Goal: Entertainment & Leisure: Consume media (video, audio)

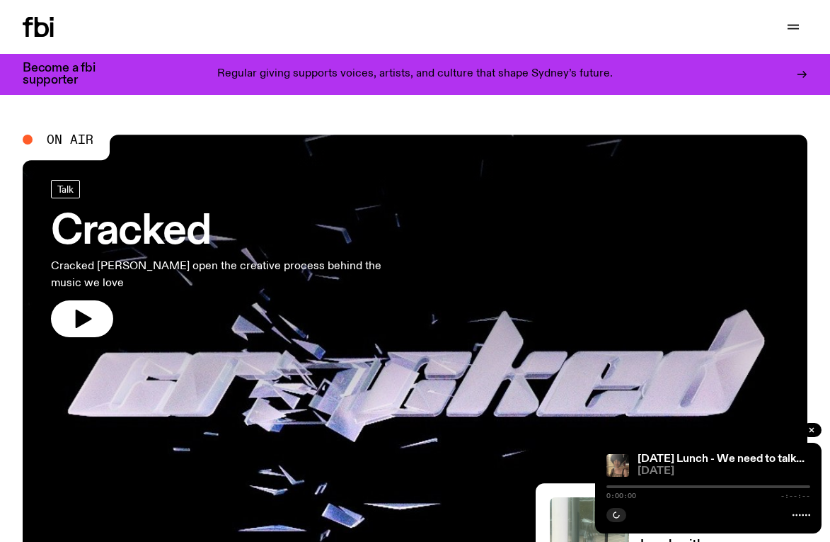
click at [37, 18] on icon at bounding box center [42, 27] width 14 height 20
click at [40, 29] on icon at bounding box center [38, 27] width 31 height 20
click at [793, 30] on icon "button" at bounding box center [793, 26] width 17 height 17
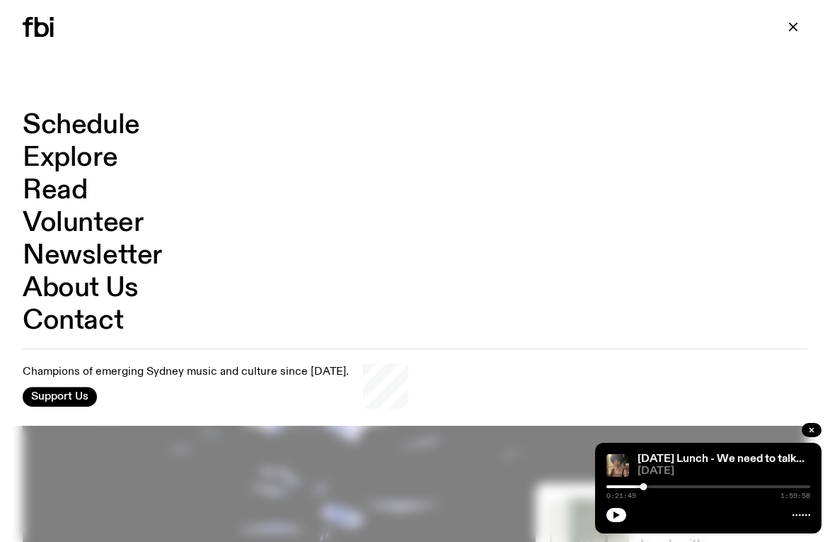
click at [98, 122] on link "Schedule" at bounding box center [82, 125] width 118 height 27
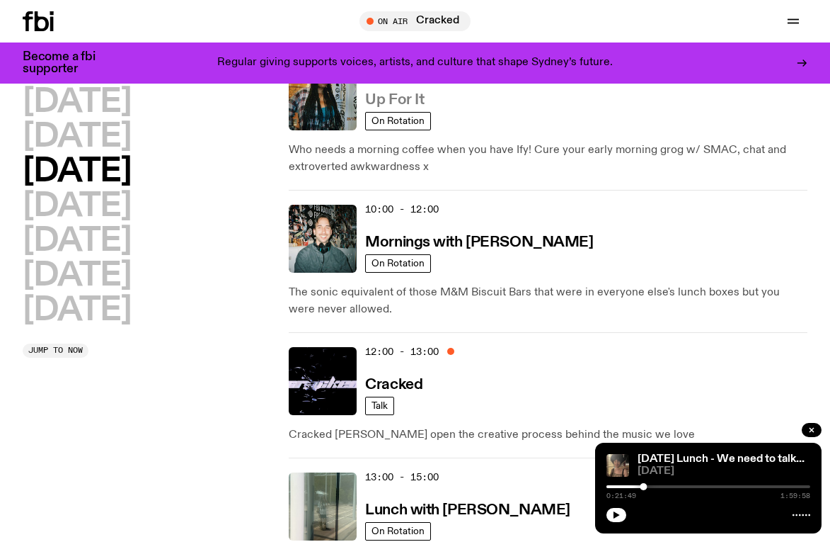
scroll to position [203, 0]
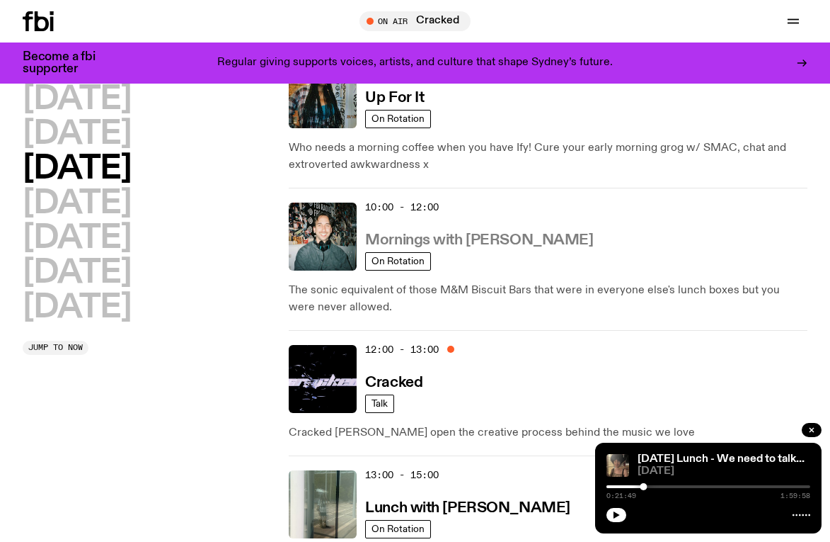
click at [465, 239] on h3 "Mornings with Ben Hansen" at bounding box center [479, 240] width 228 height 15
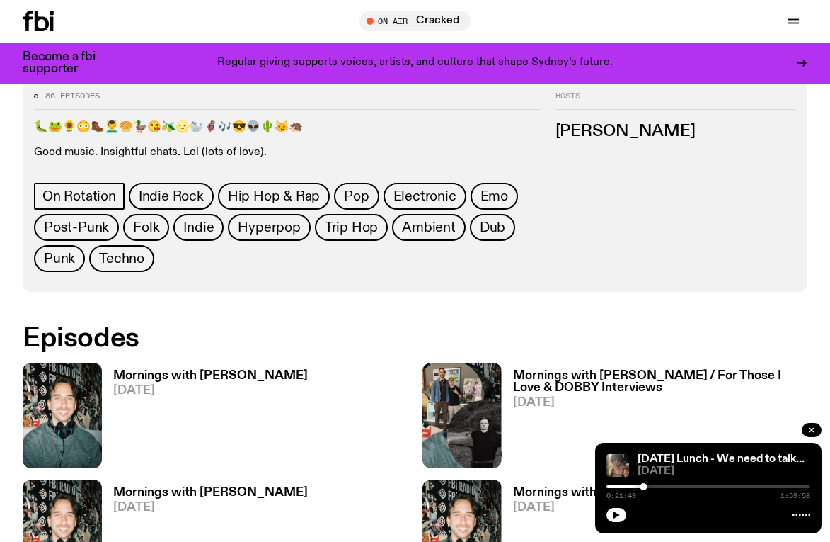
scroll to position [643, 0]
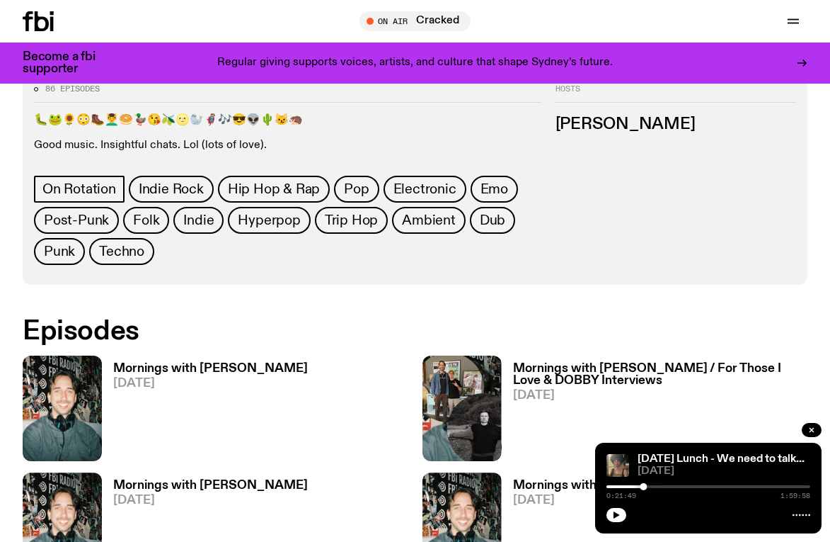
click at [182, 362] on h3 "Mornings with Ben Hansen" at bounding box center [210, 368] width 195 height 12
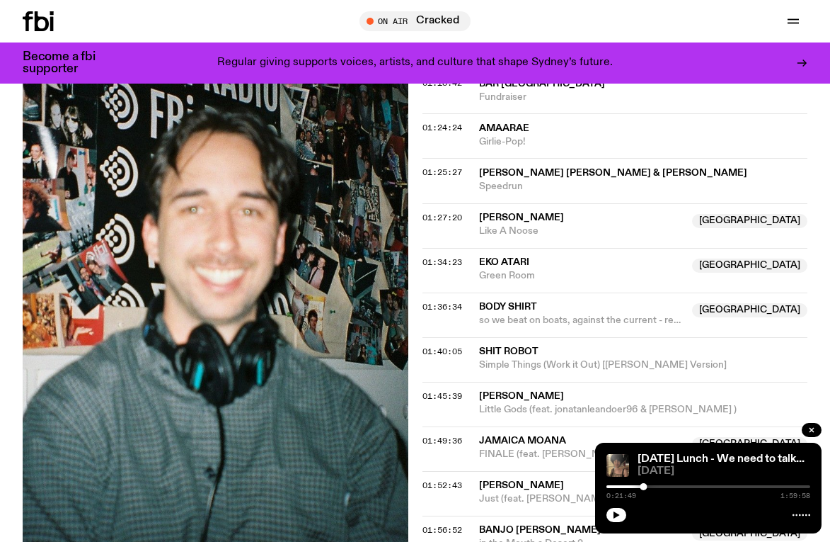
scroll to position [1395, 0]
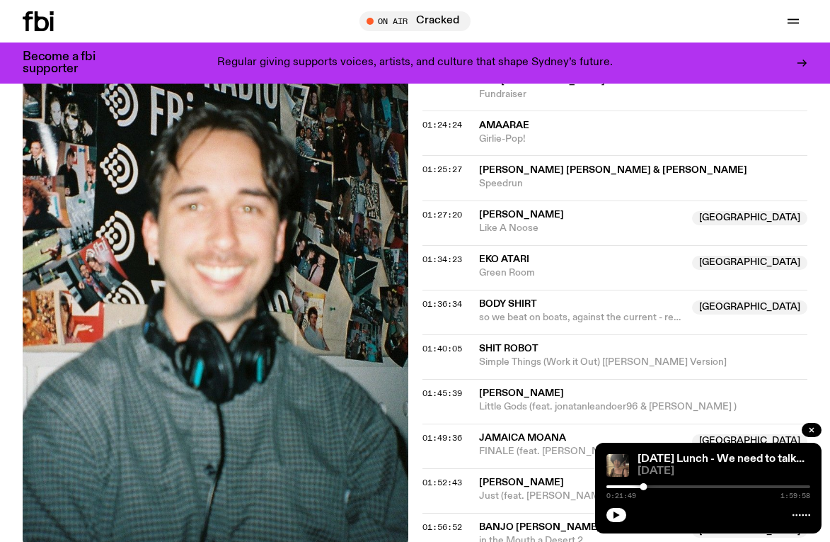
click at [51, 13] on icon at bounding box center [52, 13] width 4 height 4
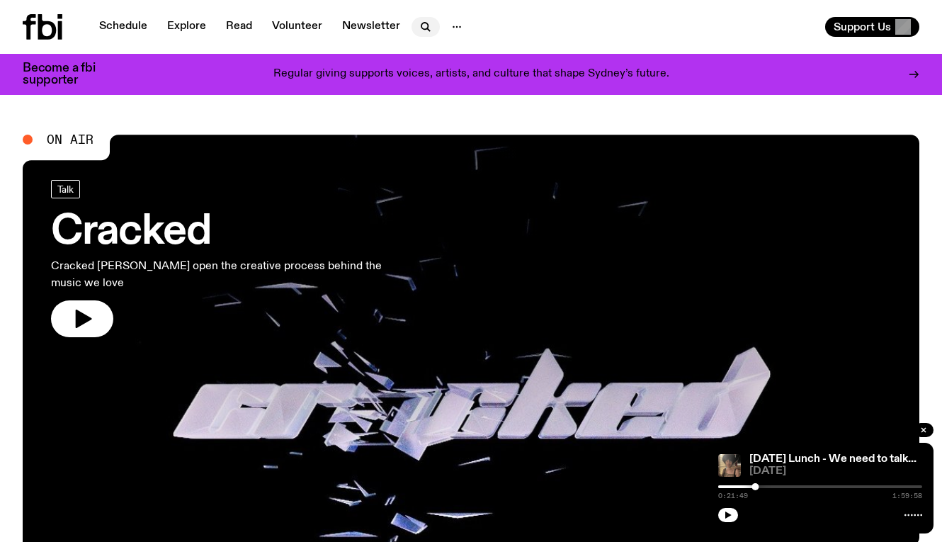
click at [417, 26] on icon "button" at bounding box center [425, 26] width 17 height 17
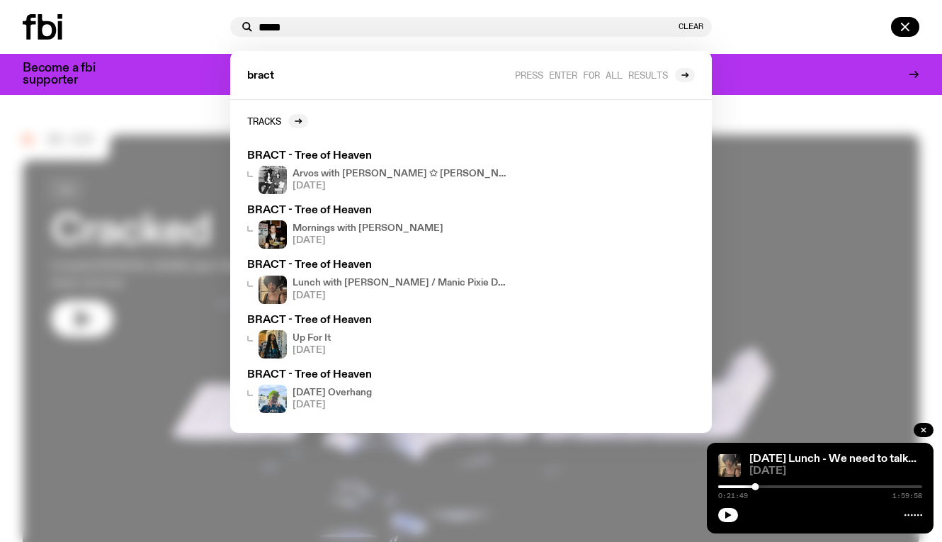
type input "*****"
click at [822, 105] on div at bounding box center [471, 271] width 942 height 542
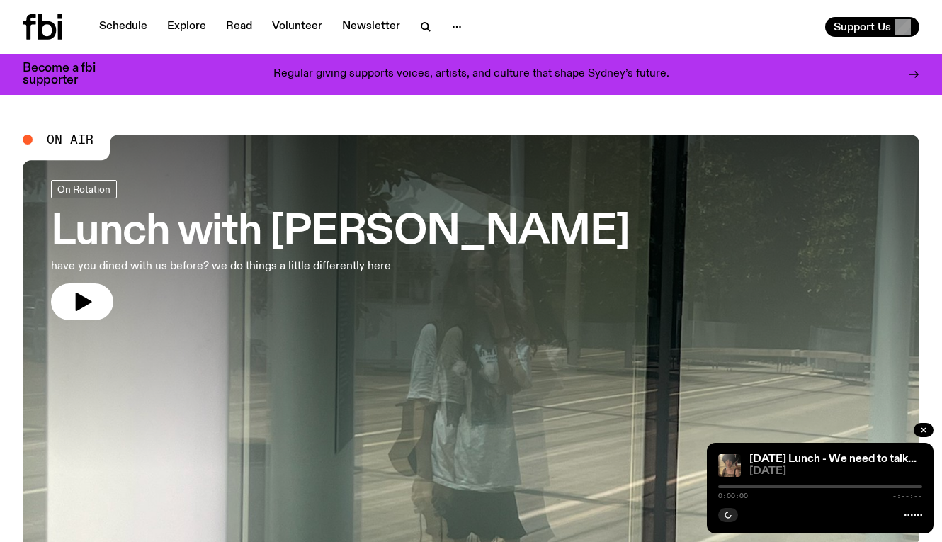
click at [331, 230] on h3 "Lunch with [PERSON_NAME]" at bounding box center [340, 232] width 578 height 40
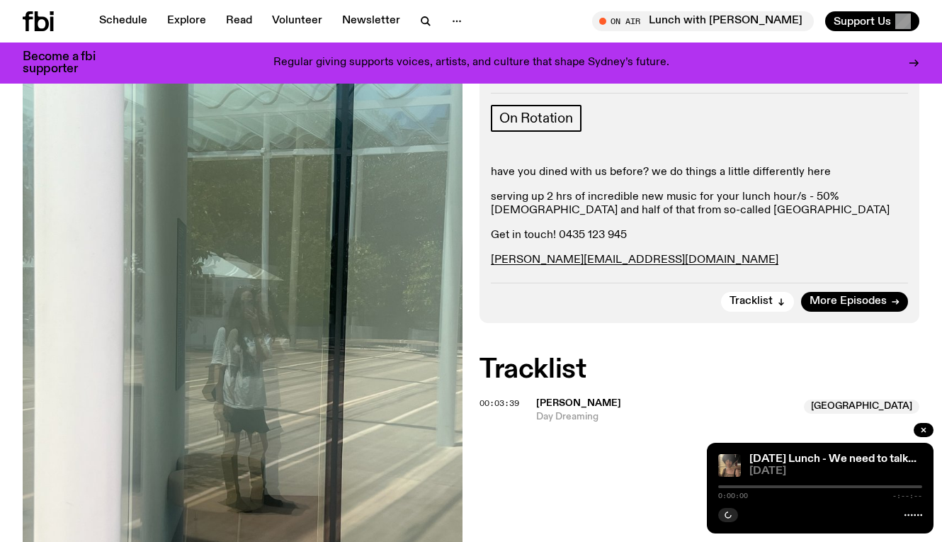
scroll to position [283, 0]
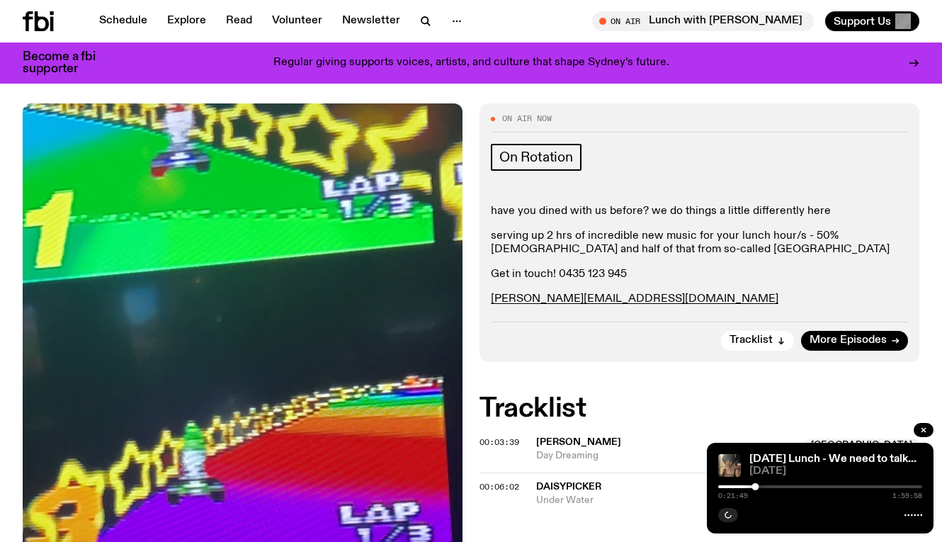
scroll to position [235, 0]
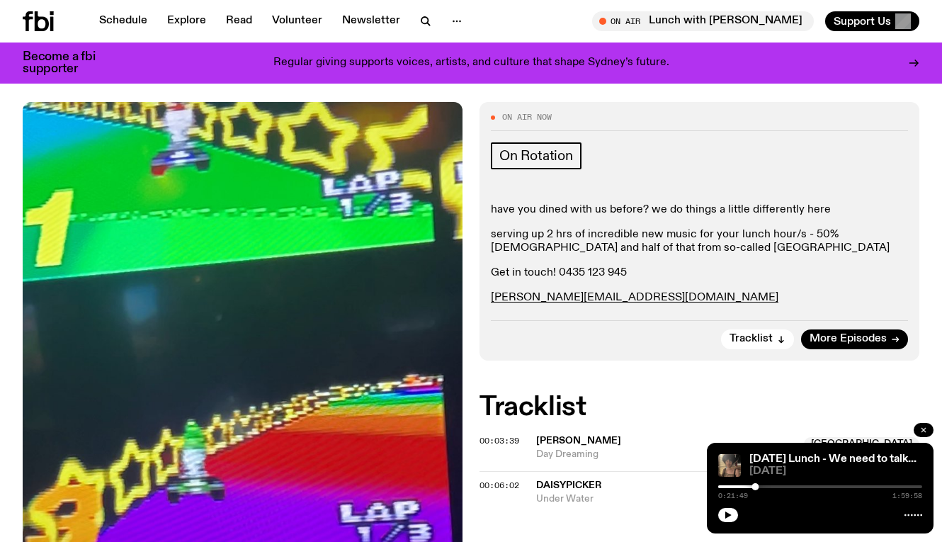
click at [925, 426] on icon "button" at bounding box center [923, 429] width 8 height 8
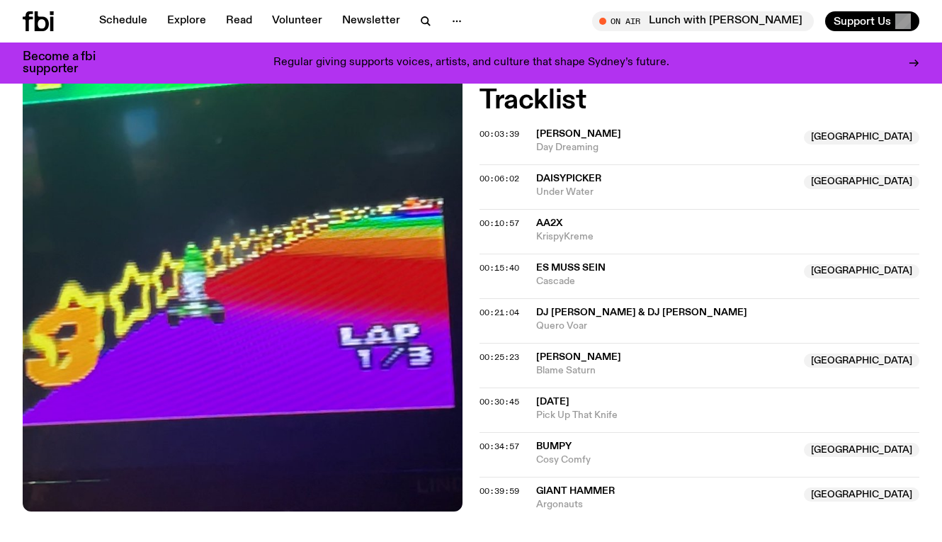
scroll to position [142, 0]
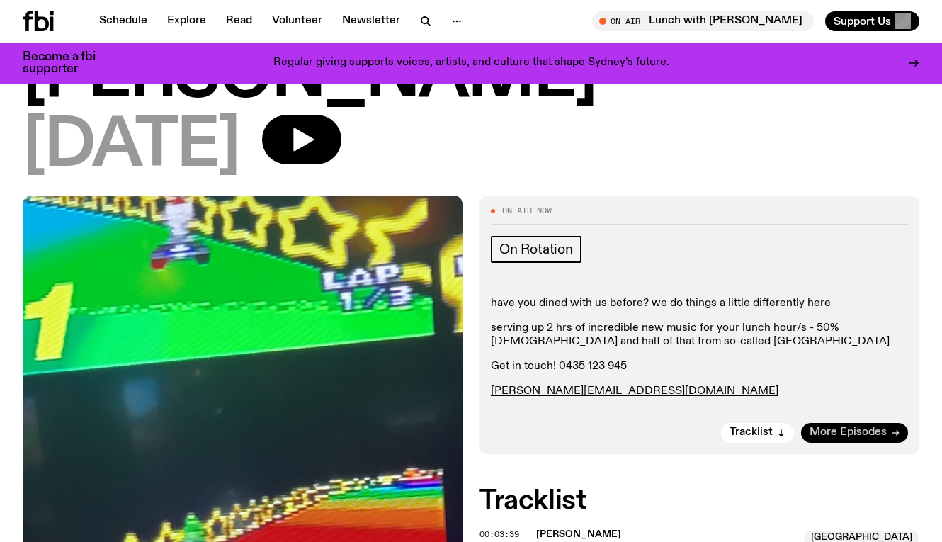
click at [855, 427] on span "More Episodes" at bounding box center [847, 432] width 77 height 11
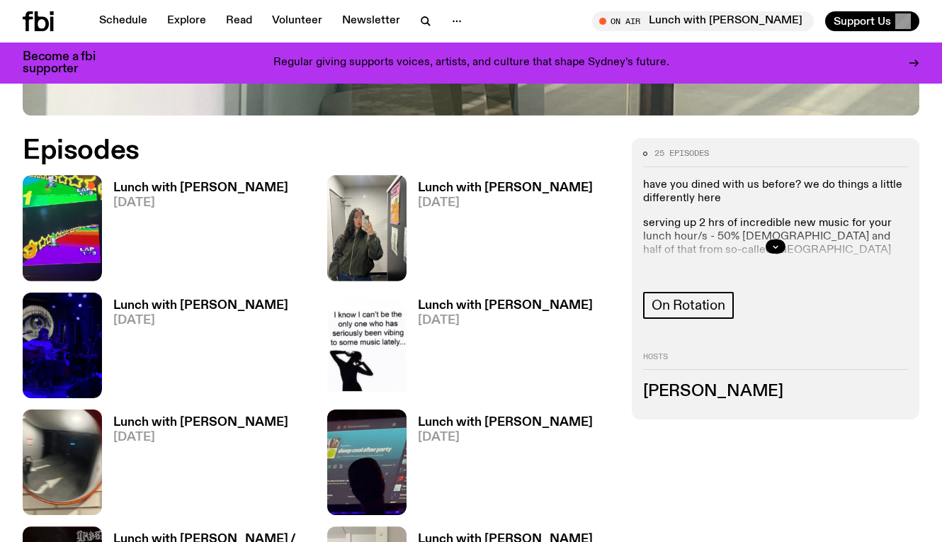
scroll to position [641, 0]
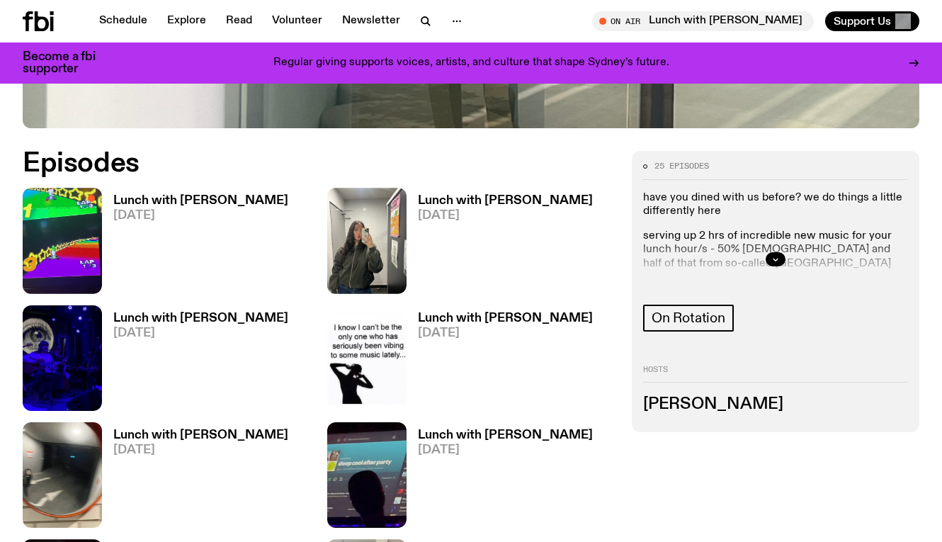
click at [185, 195] on h3 "Lunch with [PERSON_NAME]" at bounding box center [200, 201] width 175 height 12
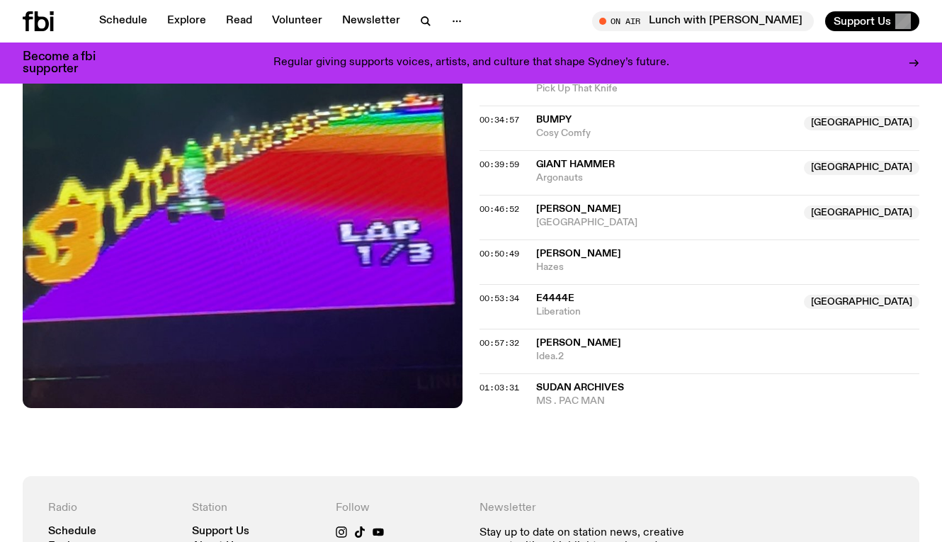
scroll to position [830, 0]
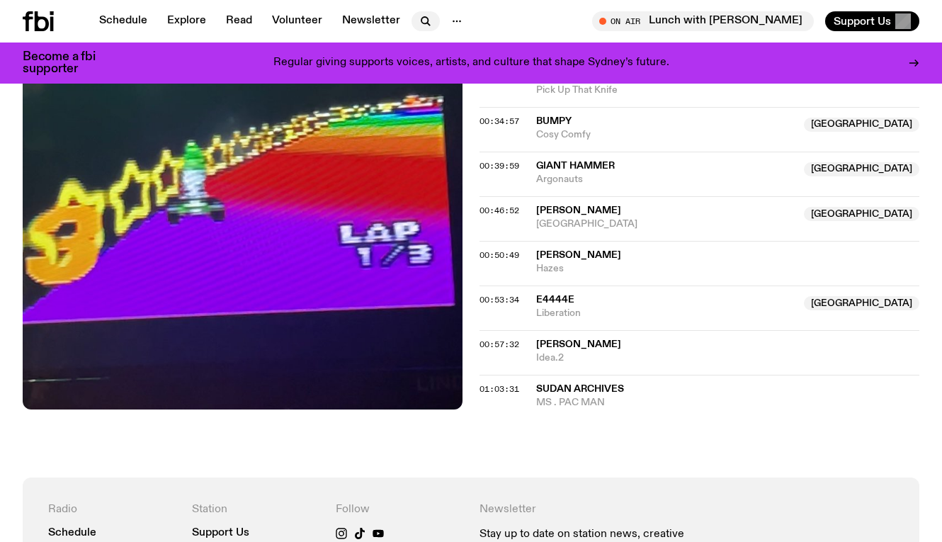
click at [418, 15] on icon "button" at bounding box center [425, 21] width 17 height 17
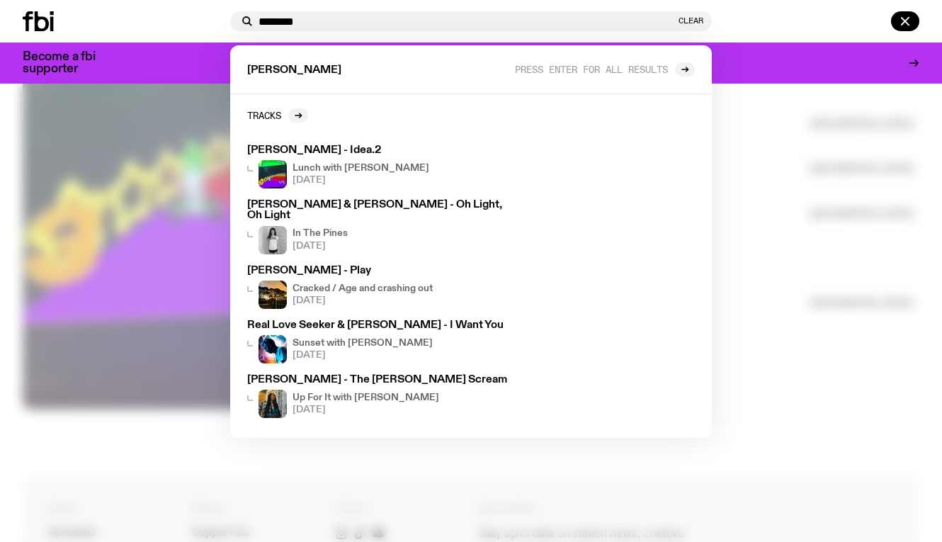
type input "*******"
click at [782, 186] on div at bounding box center [471, 271] width 942 height 542
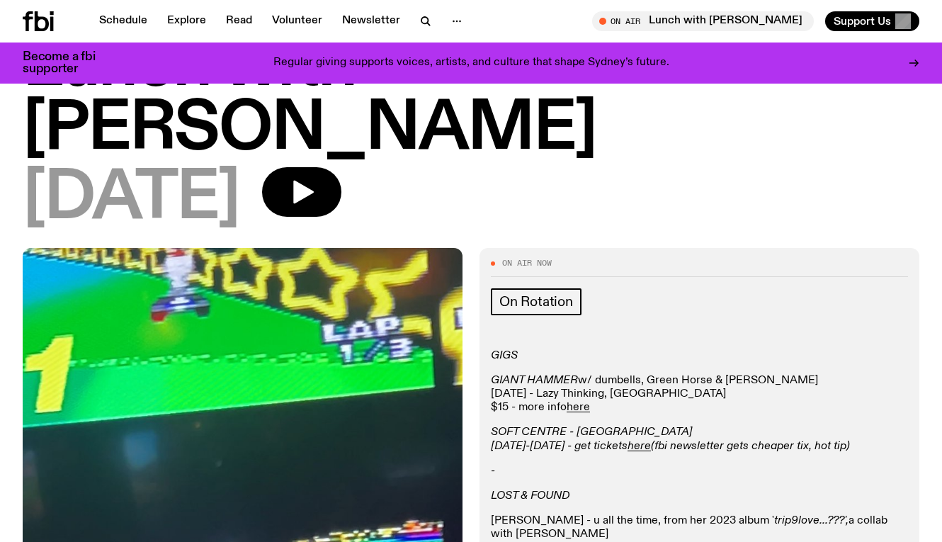
scroll to position [0, 0]
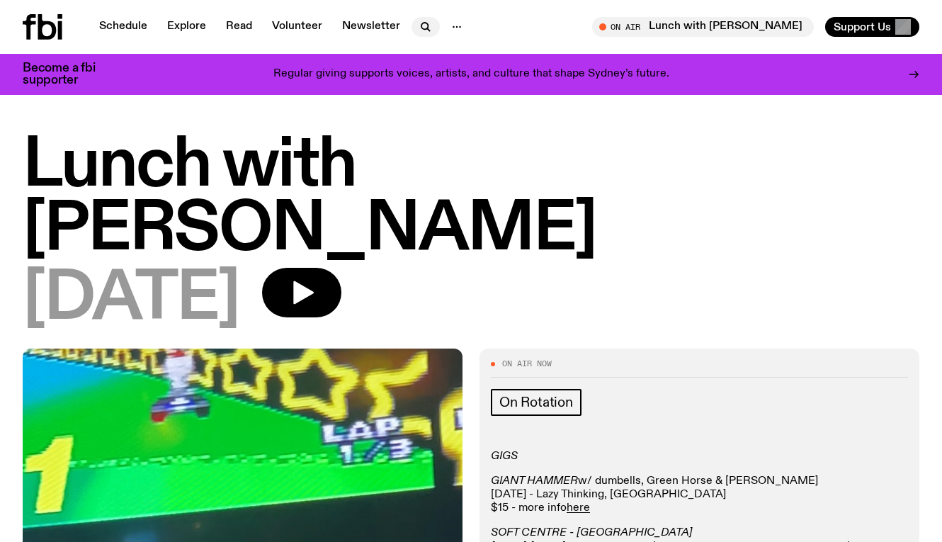
click at [427, 22] on icon "button" at bounding box center [425, 26] width 17 height 17
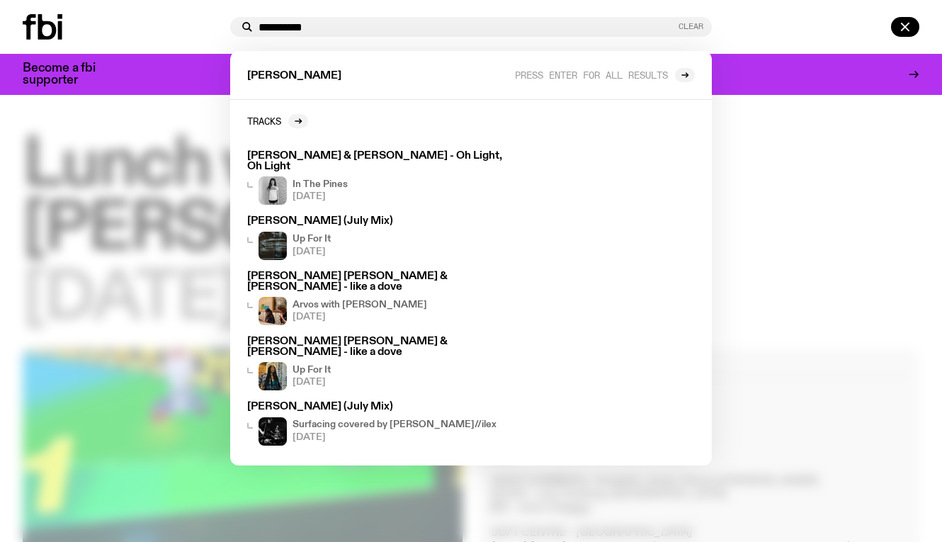
type input "**********"
click at [692, 30] on button "Clear" at bounding box center [690, 27] width 25 height 8
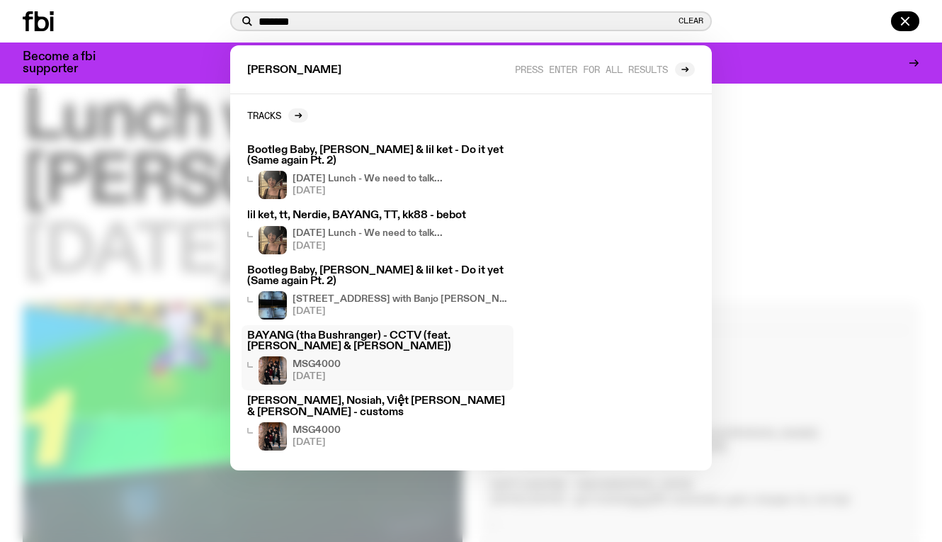
scroll to position [38, 0]
type input "*******"
click at [782, 270] on div at bounding box center [471, 271] width 942 height 542
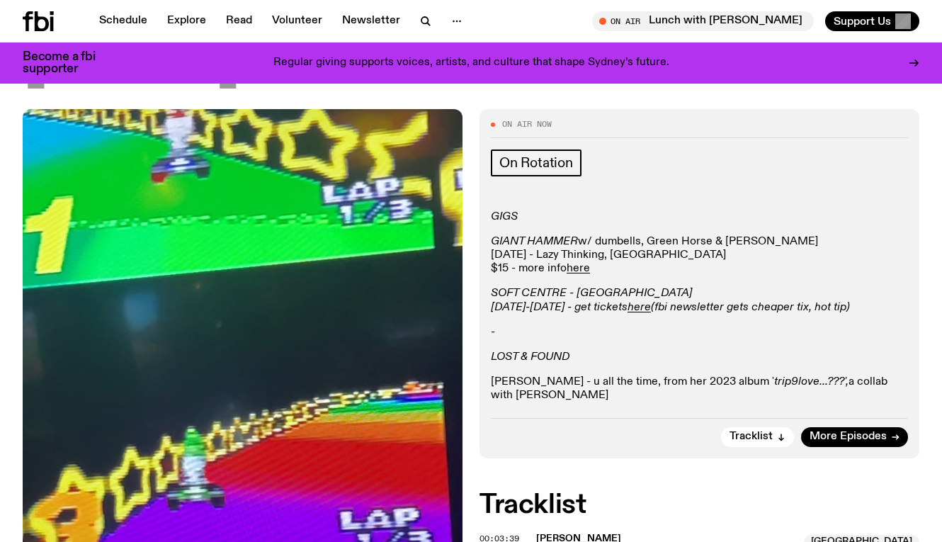
scroll to position [227, 0]
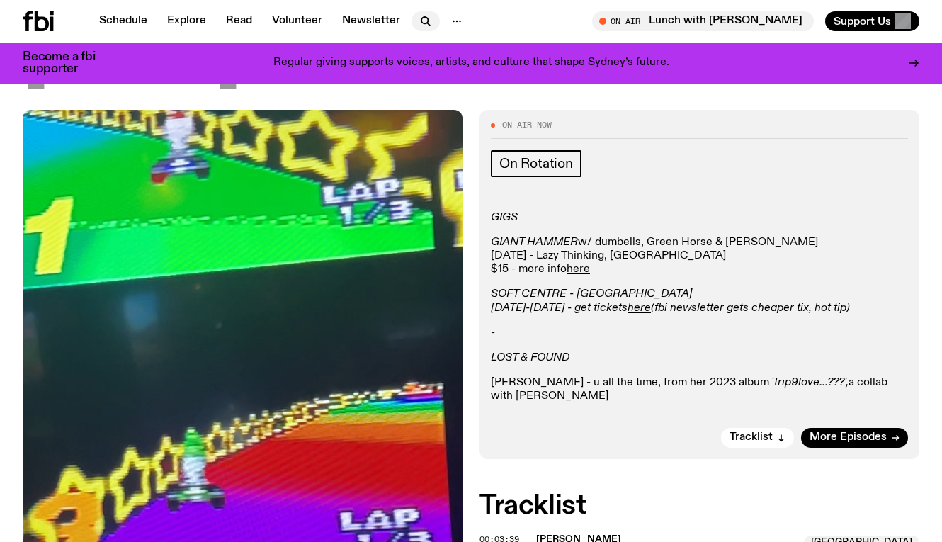
click at [417, 21] on icon "button" at bounding box center [425, 21] width 17 height 17
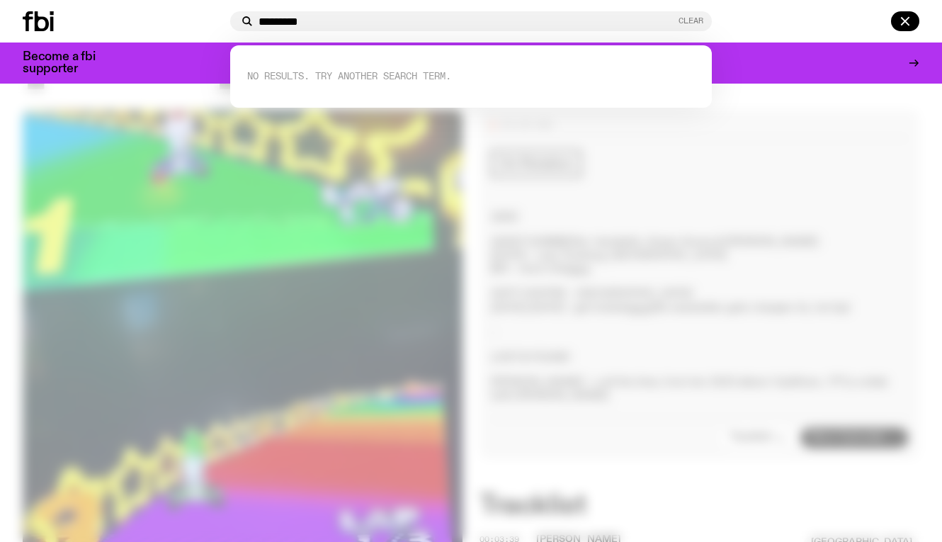
type input "*********"
click at [694, 21] on button "Clear" at bounding box center [690, 21] width 25 height 8
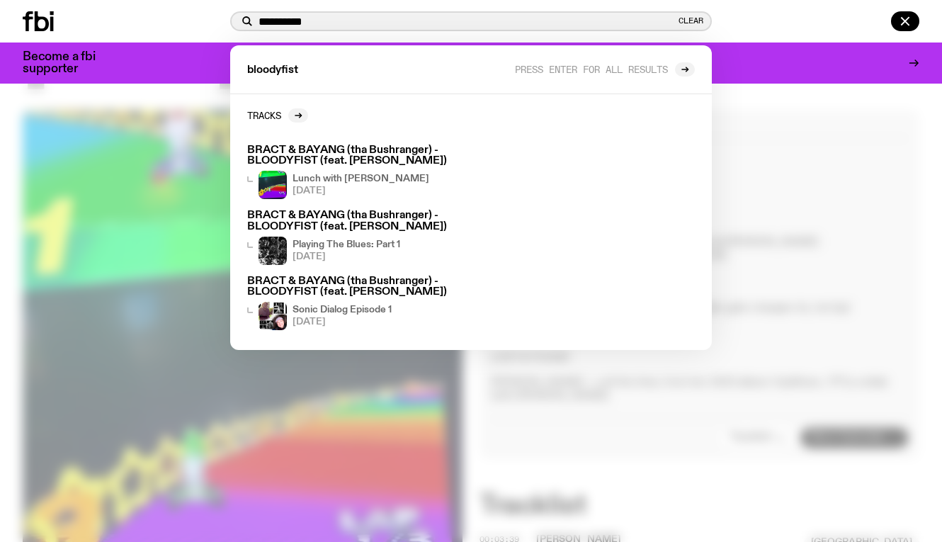
type input "**********"
click at [764, 185] on div at bounding box center [471, 271] width 942 height 542
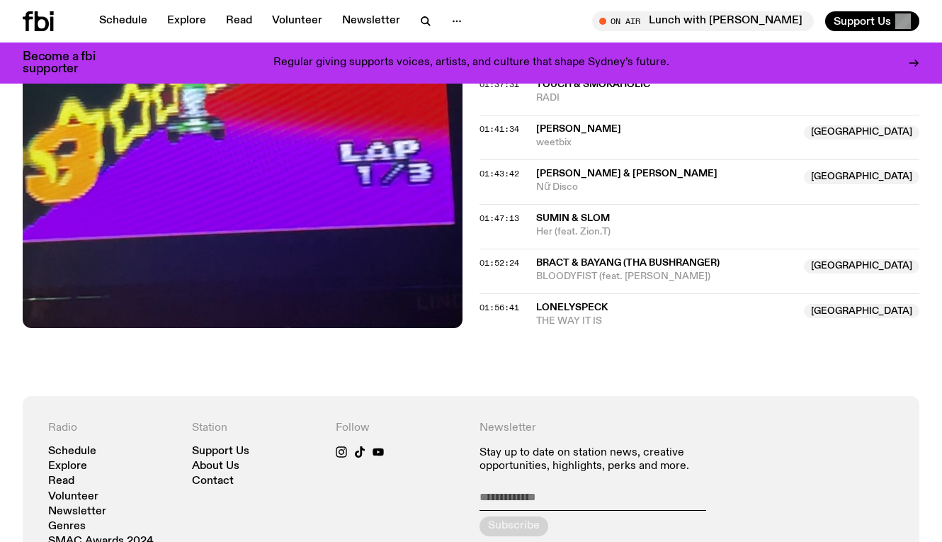
scroll to position [1573, 0]
